Goal: Task Accomplishment & Management: Use online tool/utility

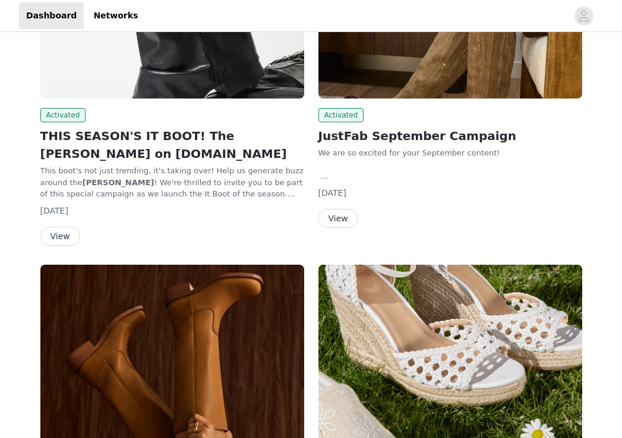
scroll to position [229, 0]
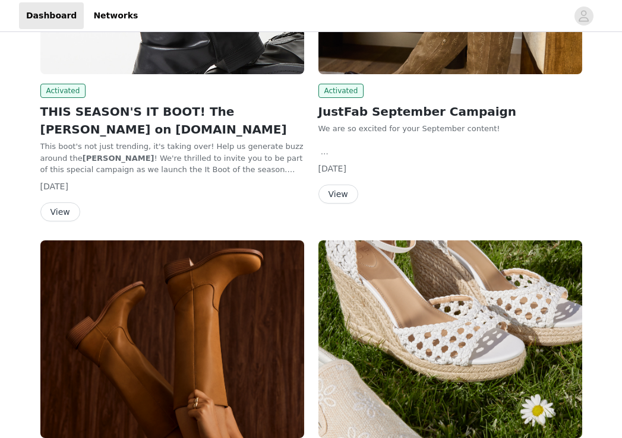
click at [64, 214] on button "View" at bounding box center [60, 212] width 40 height 19
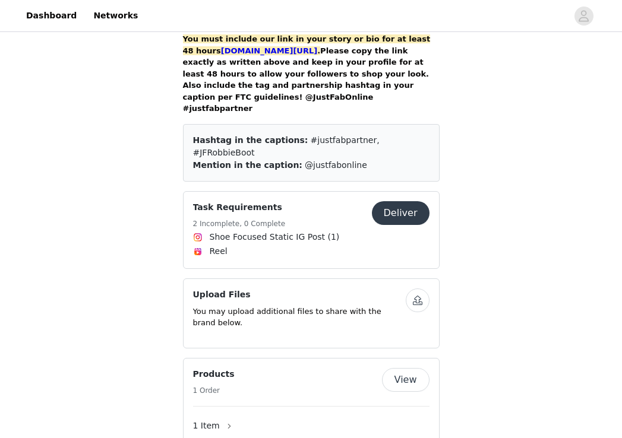
scroll to position [977, 0]
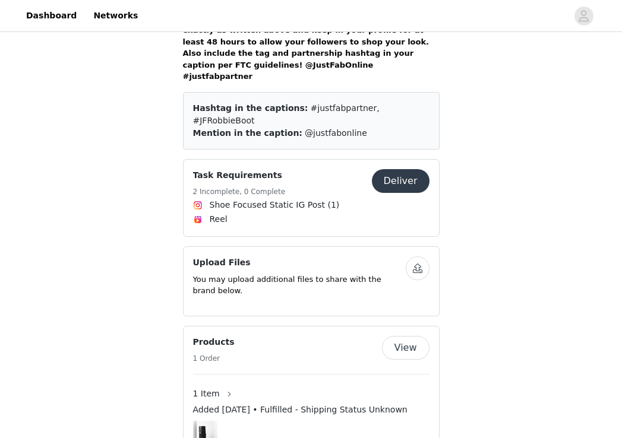
click at [398, 169] on button "Deliver" at bounding box center [401, 181] width 58 height 24
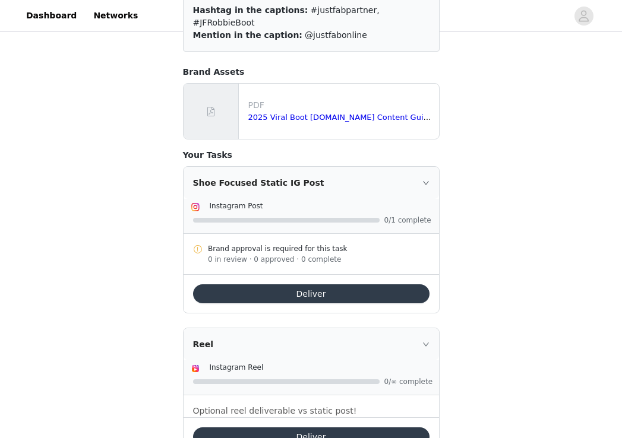
scroll to position [178, 0]
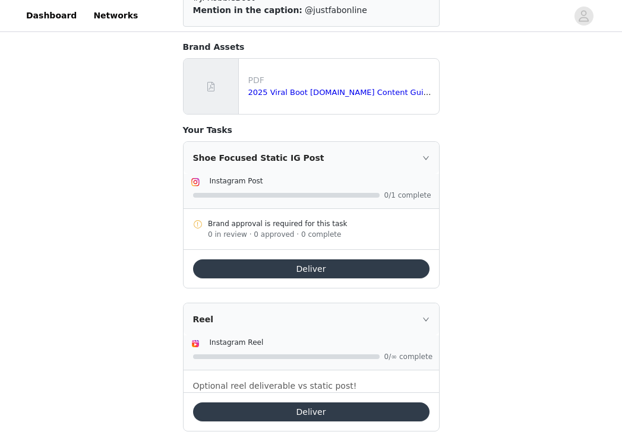
click at [308, 260] on button "Deliver" at bounding box center [311, 269] width 236 height 19
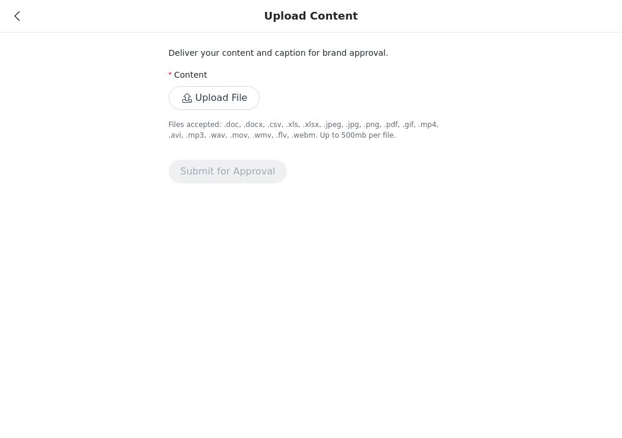
click at [216, 97] on button "Upload File" at bounding box center [214, 98] width 91 height 24
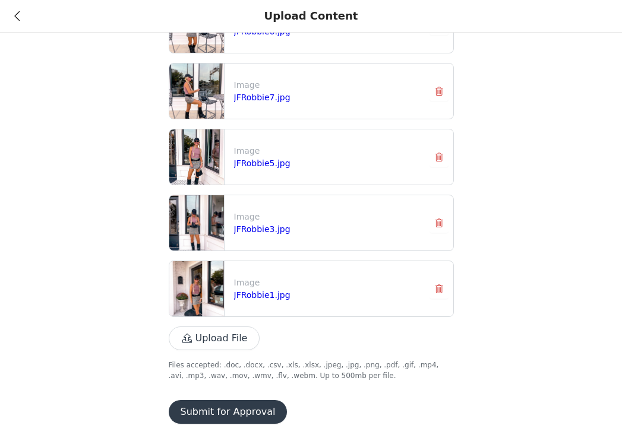
click at [212, 330] on button "Upload File" at bounding box center [214, 339] width 91 height 24
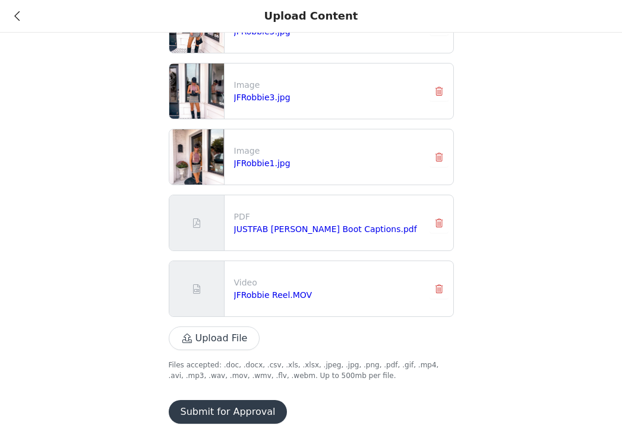
scroll to position [683, 0]
click at [235, 412] on button "Submit for Approval" at bounding box center [228, 412] width 119 height 24
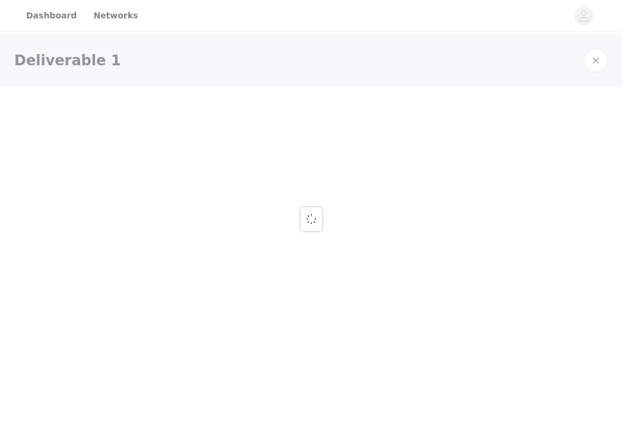
scroll to position [0, 0]
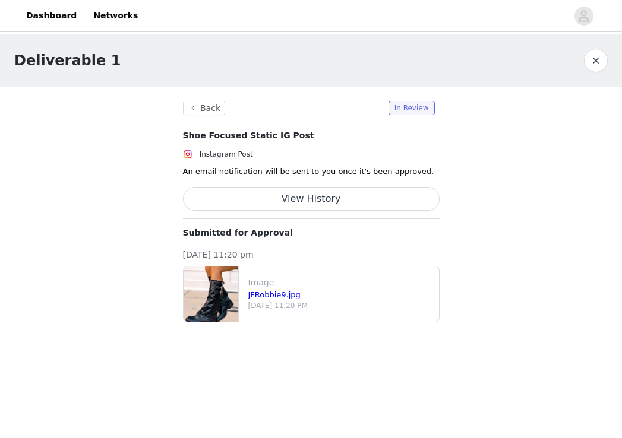
click at [330, 197] on button "View History" at bounding box center [311, 199] width 257 height 24
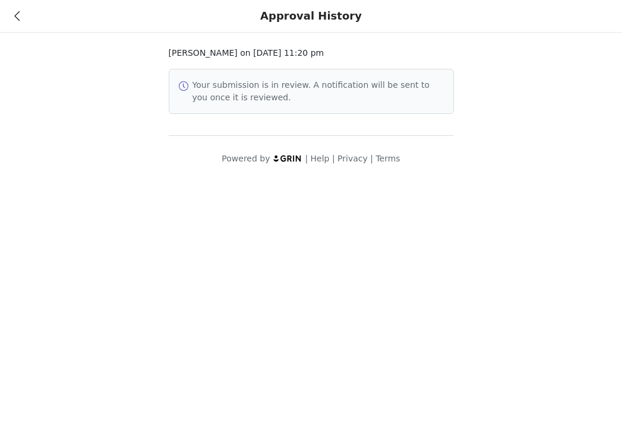
click at [22, 18] on div "Approval History" at bounding box center [311, 16] width 622 height 33
click at [13, 15] on div "Approval History" at bounding box center [311, 16] width 622 height 33
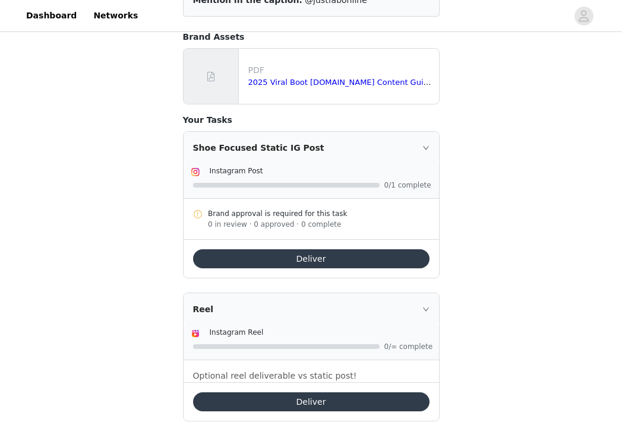
scroll to position [187, 0]
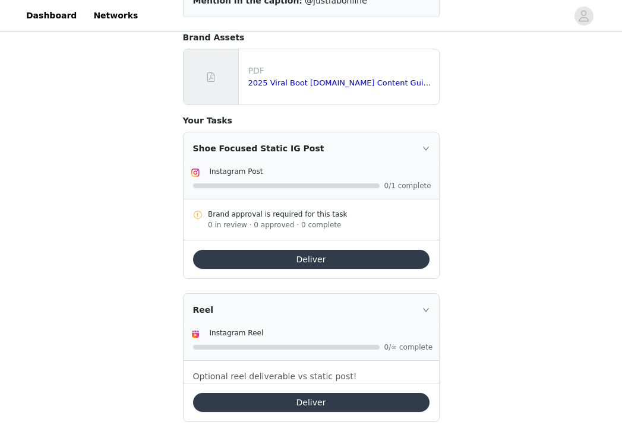
click at [257, 250] on button "Deliver" at bounding box center [311, 259] width 236 height 19
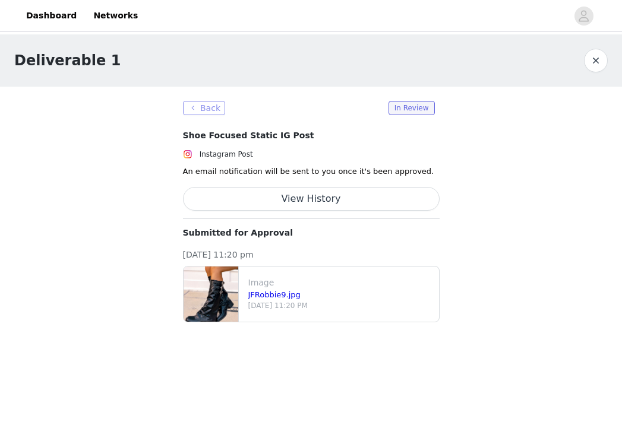
click at [197, 112] on button "Back" at bounding box center [204, 108] width 43 height 14
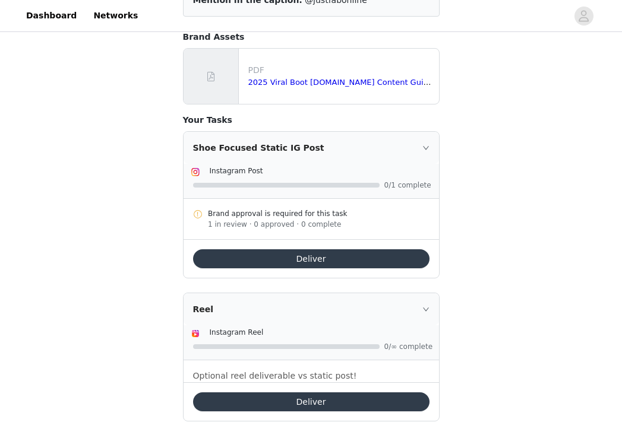
scroll to position [187, 0]
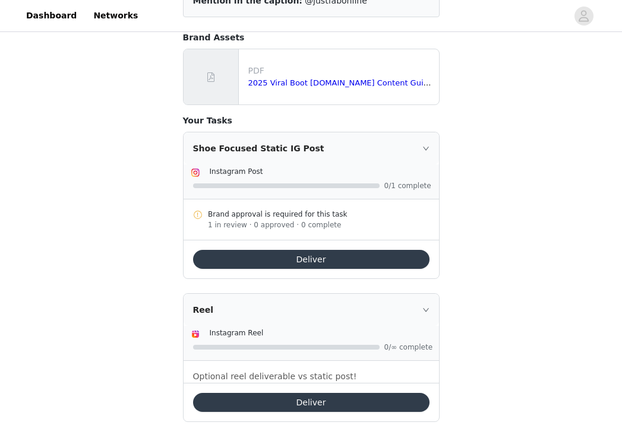
click at [273, 393] on button "Deliver" at bounding box center [311, 402] width 236 height 19
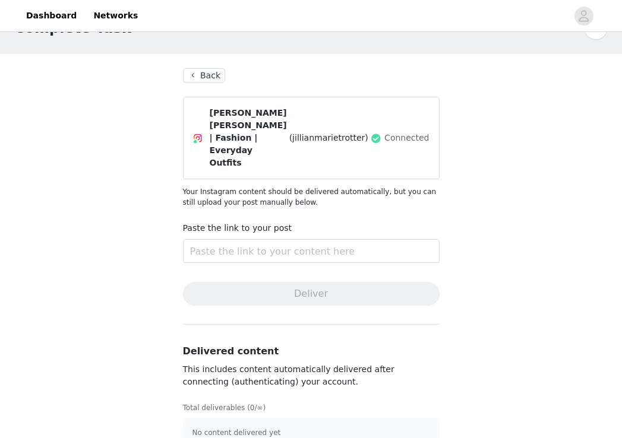
scroll to position [31, 0]
